Goal: Information Seeking & Learning: Learn about a topic

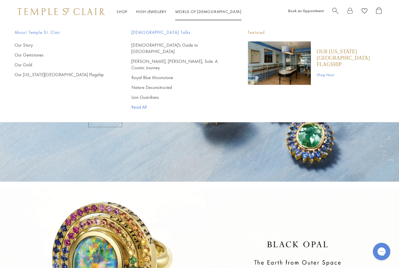
click at [148, 104] on link "Read All" at bounding box center [178, 107] width 94 height 6
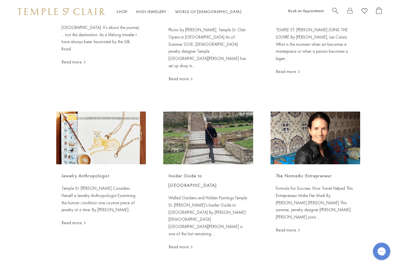
scroll to position [580, 0]
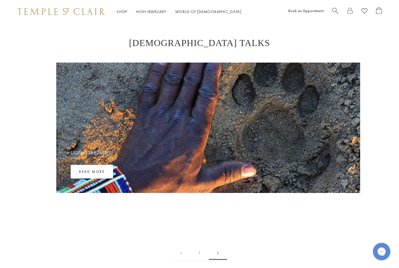
click at [98, 176] on link "Read more" at bounding box center [92, 172] width 42 height 14
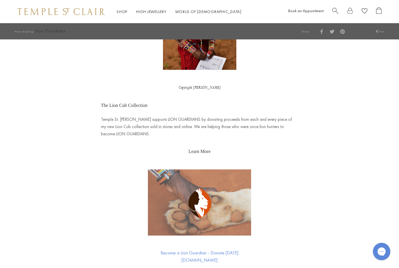
scroll to position [925, 0]
